Goal: Contribute content: Add original content to the website for others to see

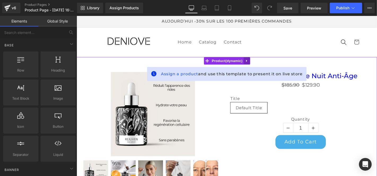
click at [257, 64] on icon at bounding box center [258, 64] width 4 height 4
click at [261, 63] on icon at bounding box center [262, 64] width 4 height 4
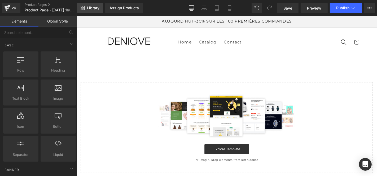
click at [93, 7] on span "Library" at bounding box center [93, 8] width 12 height 5
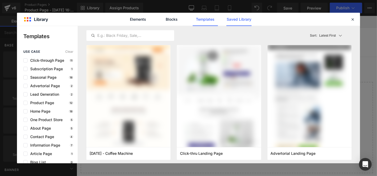
click at [232, 18] on link "Saved Library" at bounding box center [238, 19] width 25 height 13
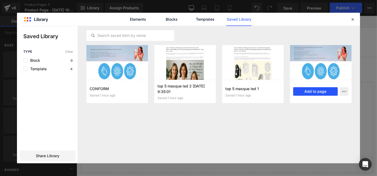
drag, startPoint x: 304, startPoint y: 91, endPoint x: 237, endPoint y: 81, distance: 67.8
click at [304, 91] on button "Add to page" at bounding box center [315, 91] width 45 height 8
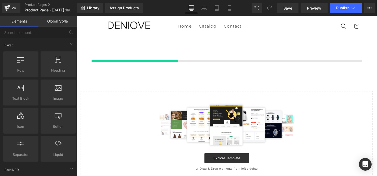
scroll to position [17, 0]
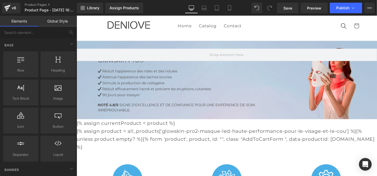
click at [55, 20] on link "Global Style" at bounding box center [57, 21] width 38 height 11
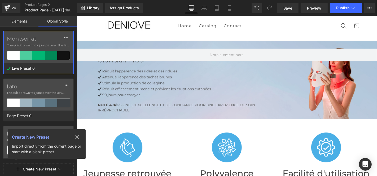
click at [76, 137] on icon at bounding box center [77, 137] width 4 height 4
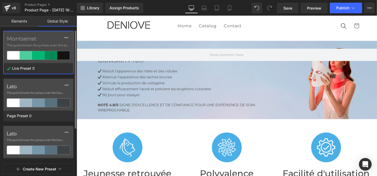
click at [28, 39] on label "Montserrat" at bounding box center [38, 39] width 63 height 6
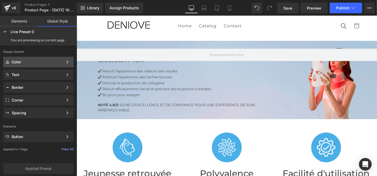
click at [30, 62] on div "Color" at bounding box center [37, 62] width 51 height 4
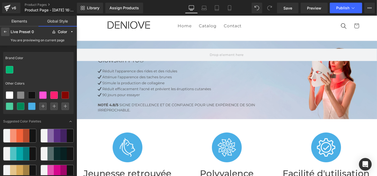
click at [8, 32] on div at bounding box center [5, 32] width 8 height 8
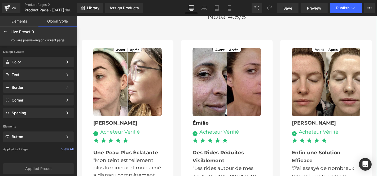
scroll to position [1578, 0]
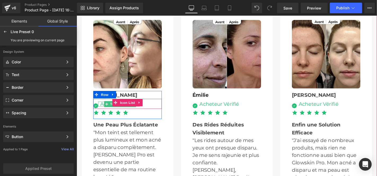
click at [100, 107] on div "Acheteur Vérifié" at bounding box center [121, 109] width 44 height 5
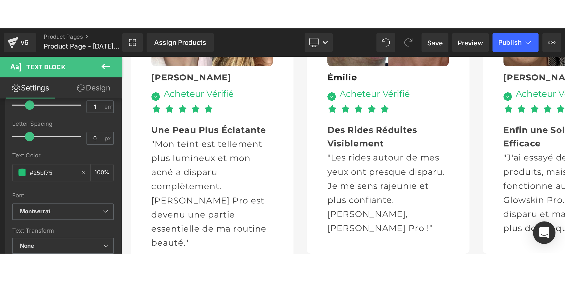
scroll to position [1637, 0]
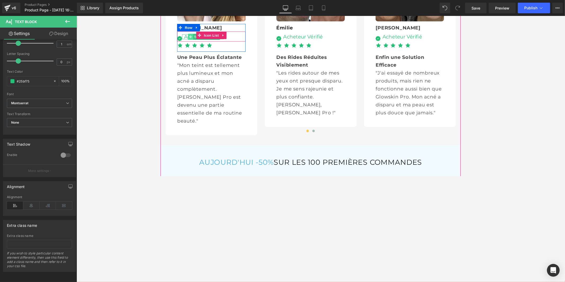
click at [191, 40] on icon at bounding box center [192, 38] width 3 height 3
click at [183, 41] on div "Acheteur Vérifié" at bounding box center [205, 37] width 44 height 5
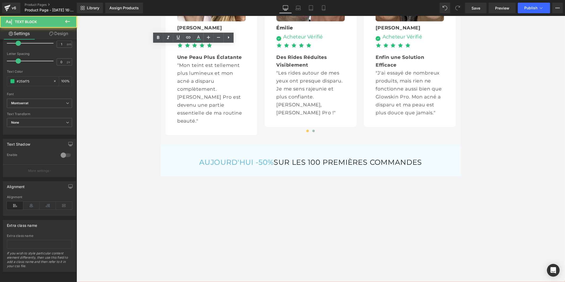
click at [188, 41] on div "Acheteur Vérifié" at bounding box center [205, 37] width 44 height 5
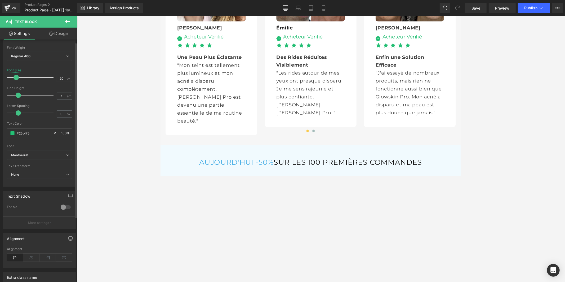
scroll to position [0, 0]
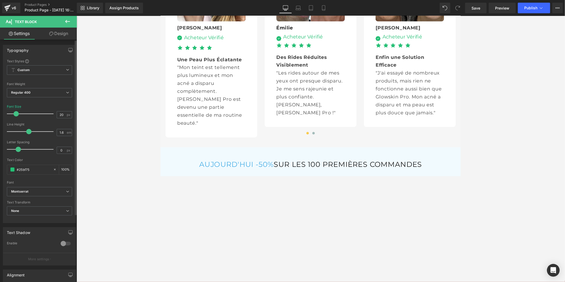
drag, startPoint x: 18, startPoint y: 131, endPoint x: 27, endPoint y: 131, distance: 9.3
click at [27, 131] on span at bounding box center [28, 131] width 5 height 5
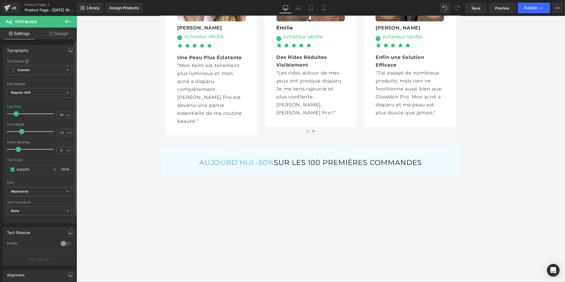
type input "1.4"
drag, startPoint x: 27, startPoint y: 131, endPoint x: 23, endPoint y: 133, distance: 4.0
click at [23, 133] on span at bounding box center [25, 131] width 5 height 5
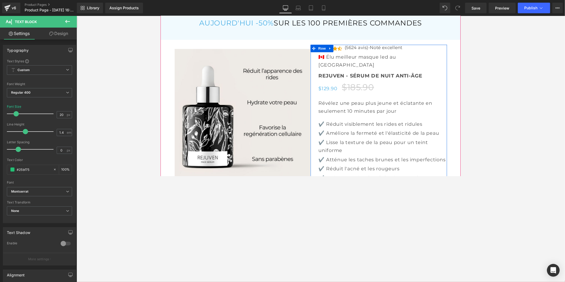
scroll to position [1785, 0]
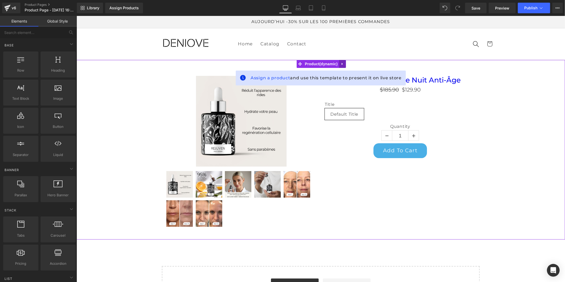
click at [342, 64] on icon at bounding box center [342, 63] width 1 height 2
click at [345, 64] on icon at bounding box center [346, 64] width 4 height 4
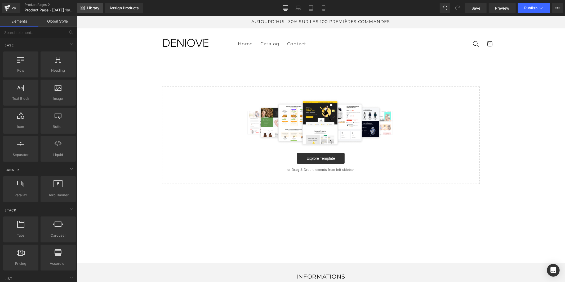
click at [89, 7] on span "Library" at bounding box center [93, 8] width 12 height 5
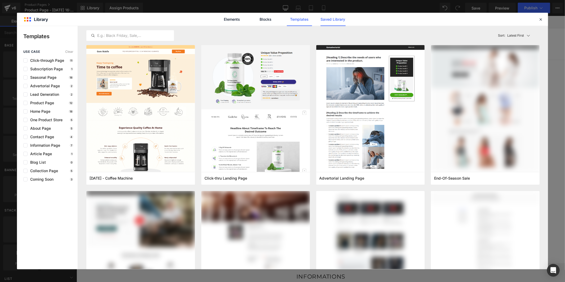
click at [330, 20] on link "Saved Library" at bounding box center [333, 19] width 25 height 13
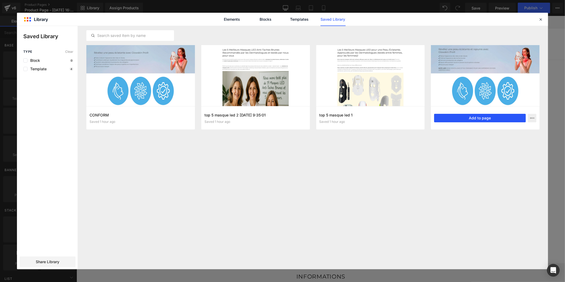
click at [458, 118] on button "Add to page" at bounding box center [481, 118] width 92 height 8
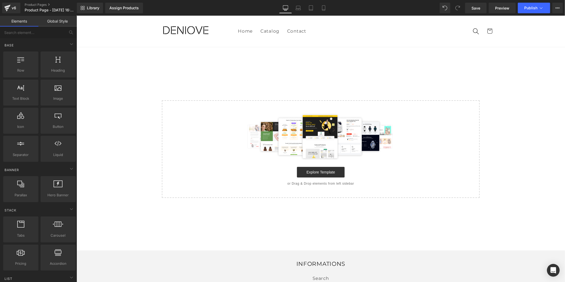
scroll to position [17, 0]
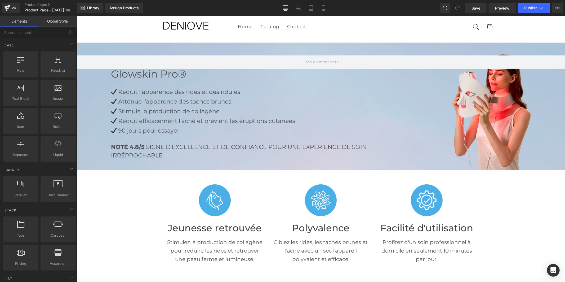
click at [61, 22] on link "Global Style" at bounding box center [57, 21] width 38 height 11
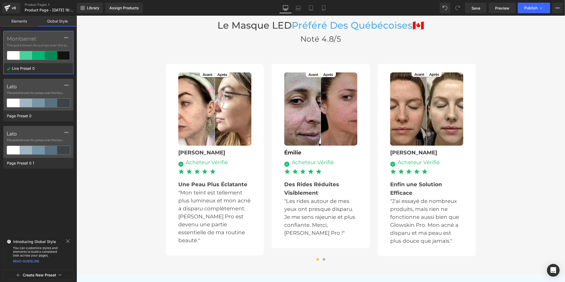
scroll to position [1578, 0]
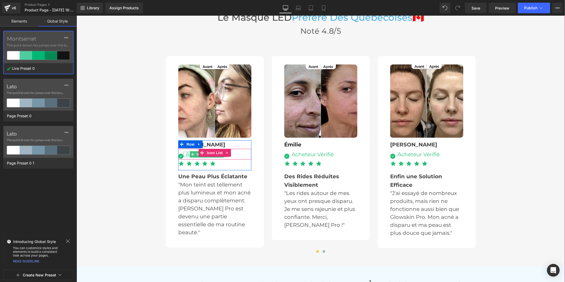
click at [185, 153] on div "Acheteur Vérifié" at bounding box center [205, 153] width 44 height 5
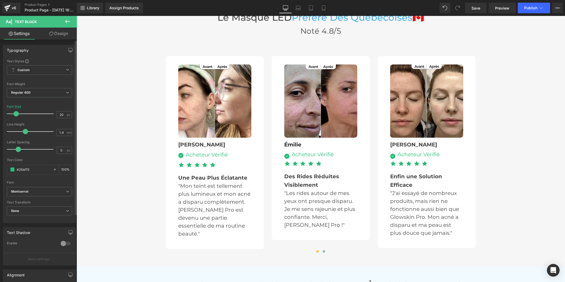
type input "1.5"
drag, startPoint x: 18, startPoint y: 130, endPoint x: 27, endPoint y: 131, distance: 8.5
click at [27, 131] on span at bounding box center [26, 131] width 5 height 5
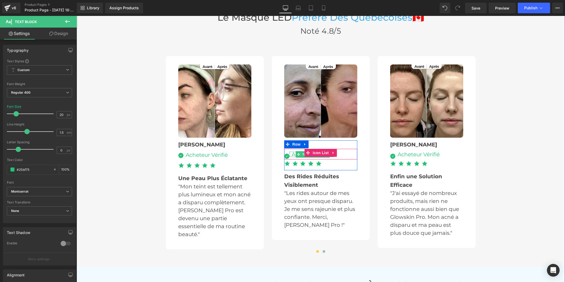
click at [290, 152] on div "Acheteur Vérifié" at bounding box center [312, 153] width 44 height 5
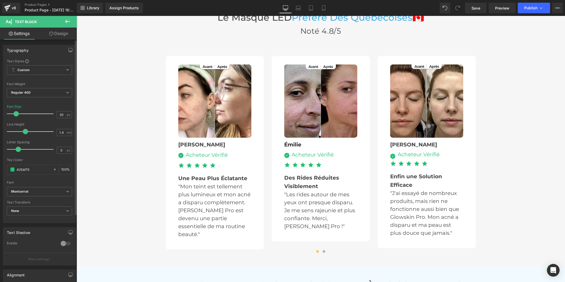
type input "1.5"
drag, startPoint x: 19, startPoint y: 131, endPoint x: 28, endPoint y: 131, distance: 9.0
click at [28, 131] on span at bounding box center [26, 131] width 5 height 5
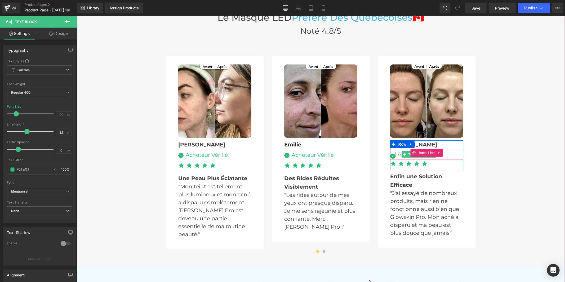
drag, startPoint x: 397, startPoint y: 152, endPoint x: 319, endPoint y: 146, distance: 77.6
click at [397, 152] on div "Acheteur Vérifié" at bounding box center [418, 153] width 44 height 5
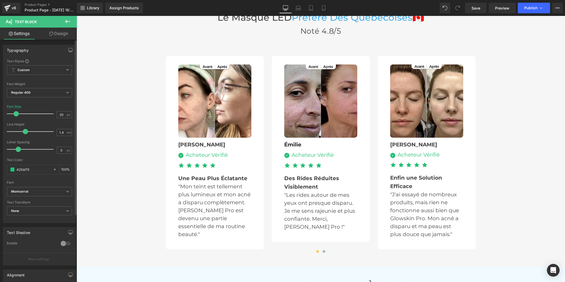
type input "1.5"
drag, startPoint x: 17, startPoint y: 130, endPoint x: 25, endPoint y: 129, distance: 8.4
click at [25, 129] on div at bounding box center [32, 131] width 44 height 11
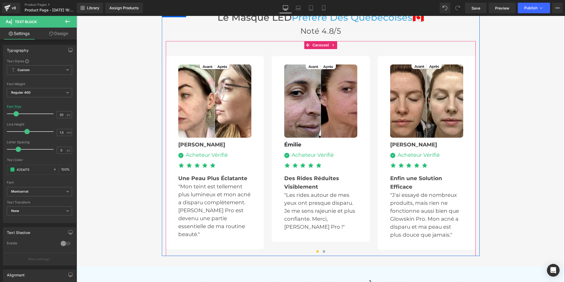
click at [323, 249] on button at bounding box center [324, 250] width 6 height 5
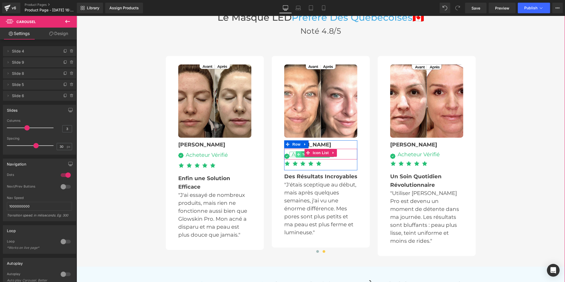
click at [296, 153] on span at bounding box center [299, 154] width 6 height 6
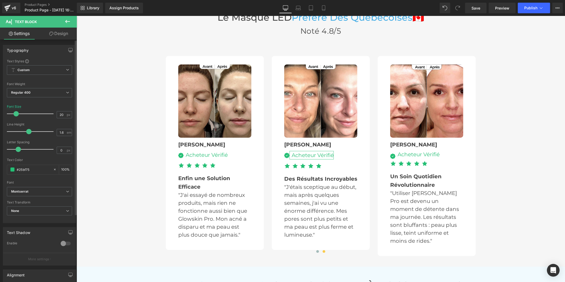
type input "1.5"
drag, startPoint x: 19, startPoint y: 132, endPoint x: 27, endPoint y: 130, distance: 9.0
click at [27, 130] on span at bounding box center [26, 131] width 5 height 5
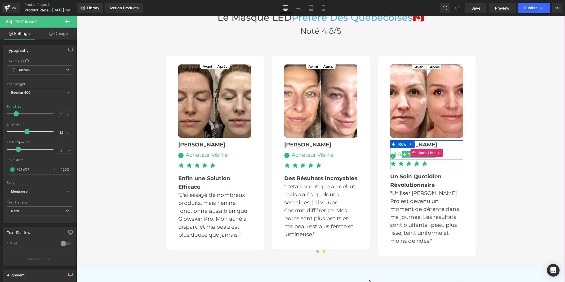
click at [398, 152] on div "Acheteur Vérifié" at bounding box center [418, 153] width 44 height 5
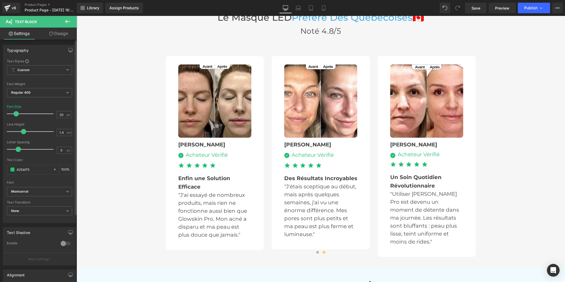
type input "1.5"
drag, startPoint x: 17, startPoint y: 132, endPoint x: 27, endPoint y: 131, distance: 9.0
click at [27, 131] on span at bounding box center [26, 131] width 5 height 5
click at [471, 5] on link "Save" at bounding box center [476, 8] width 21 height 11
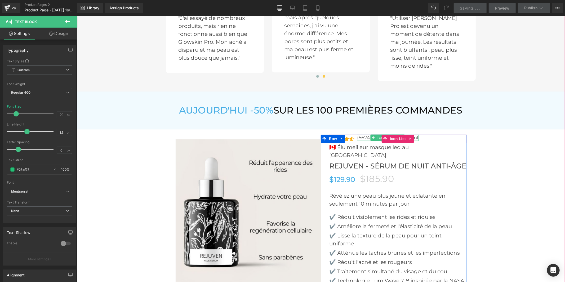
click at [365, 136] on p "(5624 avis)-Noté excellent" at bounding box center [388, 137] width 62 height 6
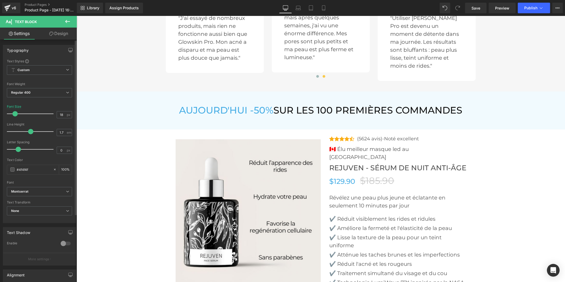
type input "1.6"
drag, startPoint x: 22, startPoint y: 132, endPoint x: 28, endPoint y: 132, distance: 5.8
click at [28, 132] on span at bounding box center [28, 131] width 5 height 5
click at [470, 7] on link "Save" at bounding box center [476, 8] width 21 height 11
click at [131, 11] on link "Assign Products" at bounding box center [124, 8] width 38 height 11
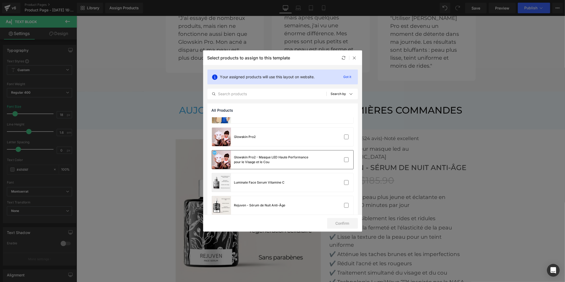
scroll to position [20, 0]
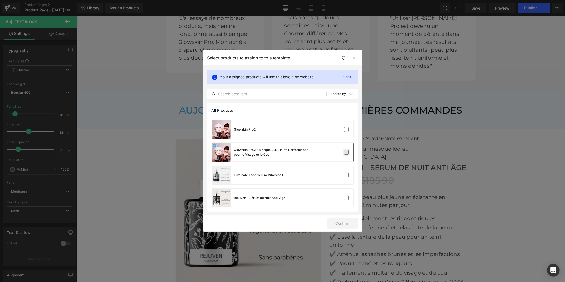
click at [344, 152] on label at bounding box center [346, 152] width 5 height 5
click at [347, 152] on input "checkbox" at bounding box center [347, 152] width 0 height 0
click at [339, 222] on button "Confirm" at bounding box center [342, 223] width 31 height 11
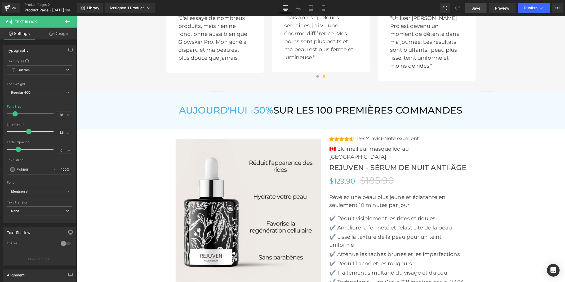
click at [478, 8] on span "Save" at bounding box center [476, 8] width 9 height 6
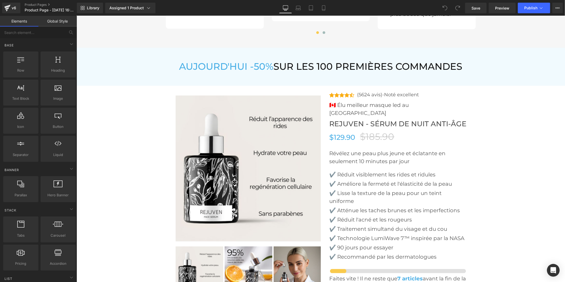
scroll to position [1797, 0]
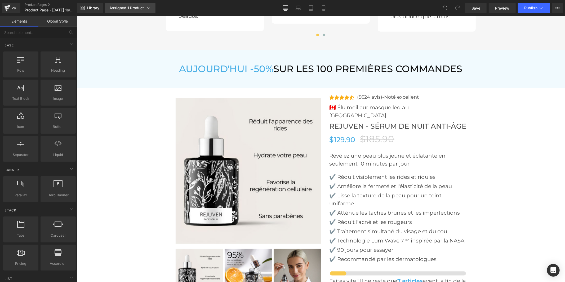
click at [138, 7] on div "Assigned 1 Product" at bounding box center [130, 7] width 42 height 5
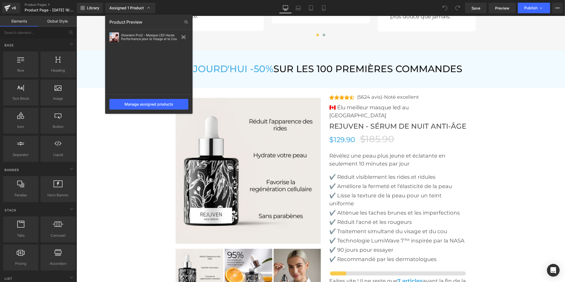
click at [222, 35] on div at bounding box center [321, 149] width 489 height 266
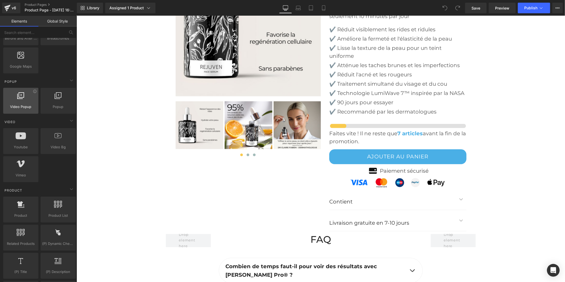
scroll to position [383, 0]
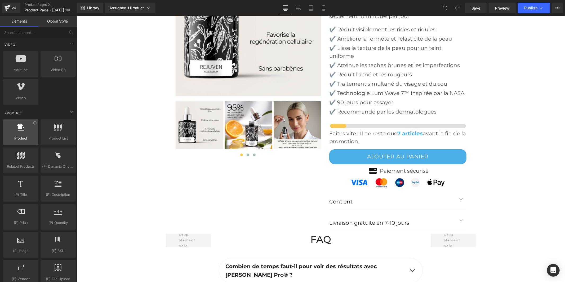
click at [25, 129] on div at bounding box center [21, 130] width 32 height 12
click at [19, 113] on span "Product" at bounding box center [13, 113] width 19 height 5
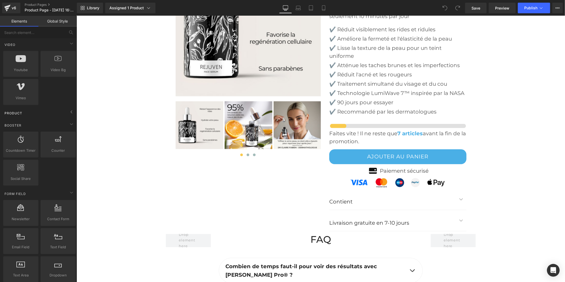
click at [19, 113] on span "Product" at bounding box center [13, 113] width 19 height 5
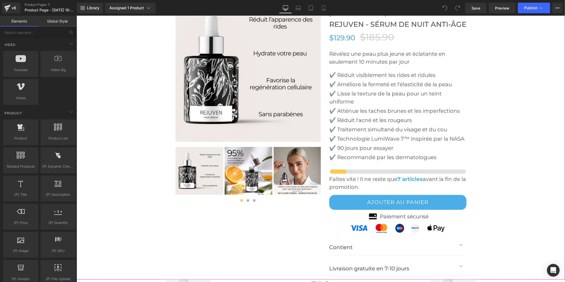
scroll to position [1826, 0]
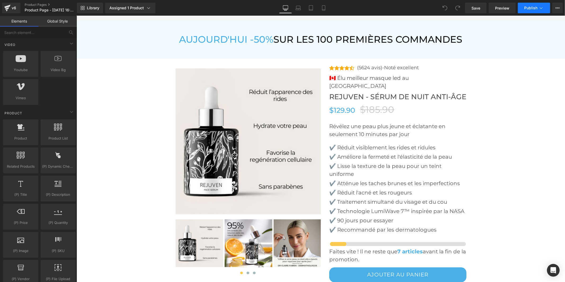
click at [530, 7] on span "Publish" at bounding box center [531, 8] width 13 height 4
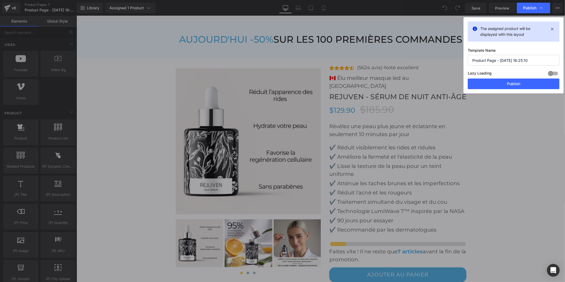
drag, startPoint x: 529, startPoint y: 59, endPoint x: 452, endPoint y: 56, distance: 77.2
click at [452, 56] on div "Publish The assigned product will be displayed with this layout Template Name P…" at bounding box center [282, 141] width 565 height 282
type input "l"
type input "page produit masque"
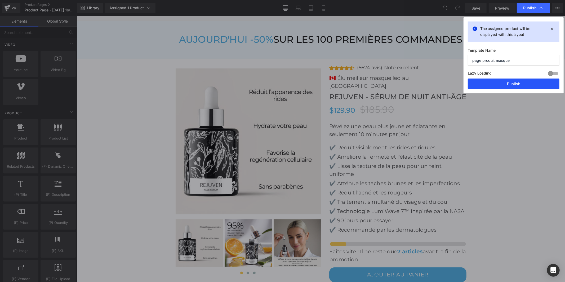
click at [525, 86] on button "Publish" at bounding box center [514, 83] width 92 height 11
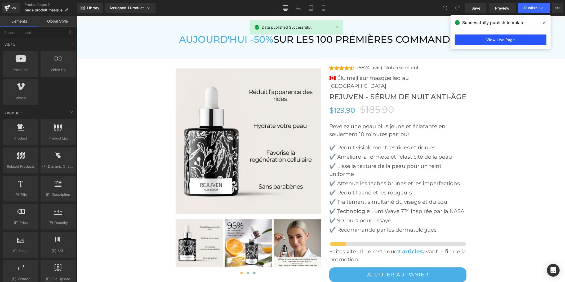
click at [489, 39] on link "View Live Page" at bounding box center [501, 39] width 92 height 11
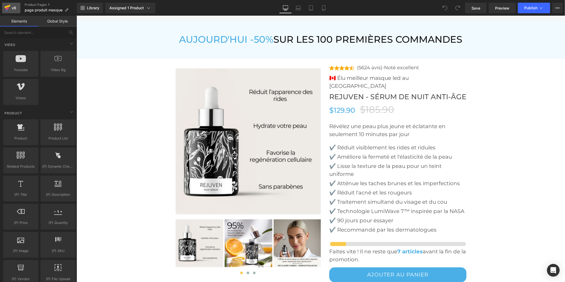
click at [16, 8] on div "v6" at bounding box center [14, 8] width 7 height 7
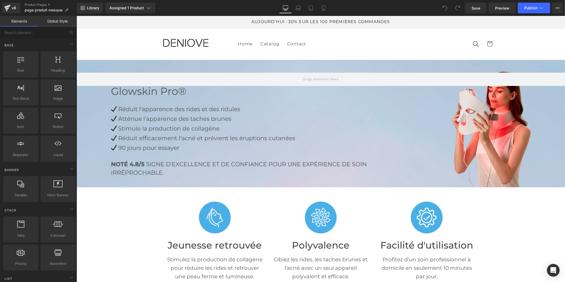
click at [49, 17] on link "Global Style" at bounding box center [57, 21] width 38 height 11
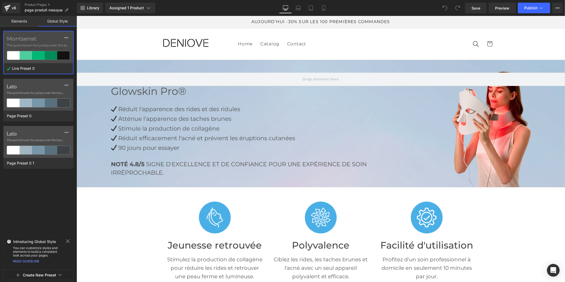
click at [28, 36] on label "Montserrat" at bounding box center [38, 39] width 63 height 6
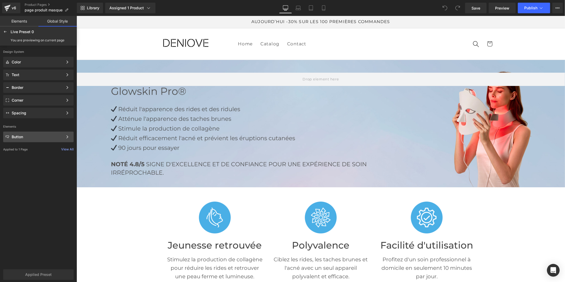
click at [36, 138] on div "Button" at bounding box center [37, 137] width 51 height 4
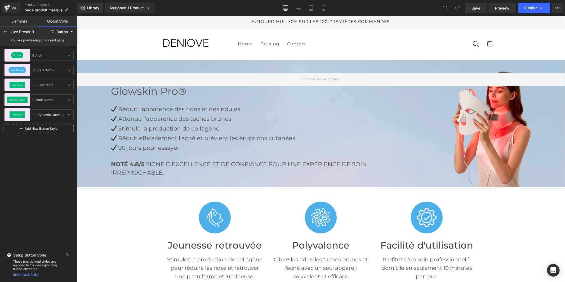
click at [36, 150] on div "Button Button Button Add To Cart (P) Cart Button (P) Cart Button View More (P) …" at bounding box center [38, 146] width 77 height 201
click at [6, 30] on icon at bounding box center [5, 32] width 4 height 4
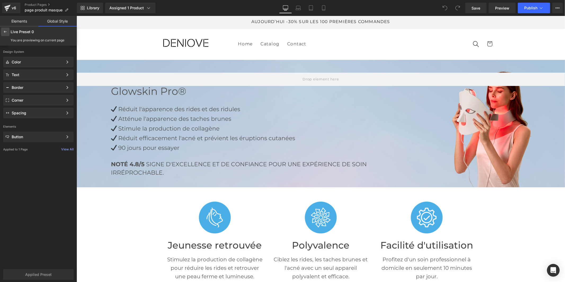
drag, startPoint x: 2, startPoint y: 30, endPoint x: 155, endPoint y: 33, distance: 153.3
click at [2, 30] on div at bounding box center [5, 32] width 8 height 8
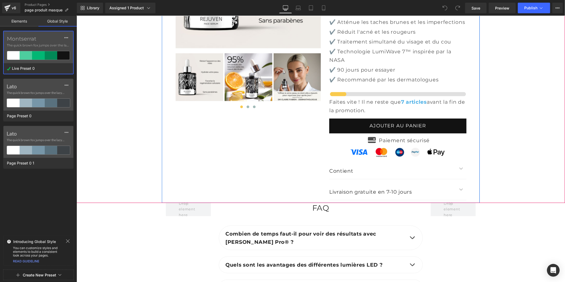
scroll to position [2091, 0]
